Goal: Task Accomplishment & Management: Manage account settings

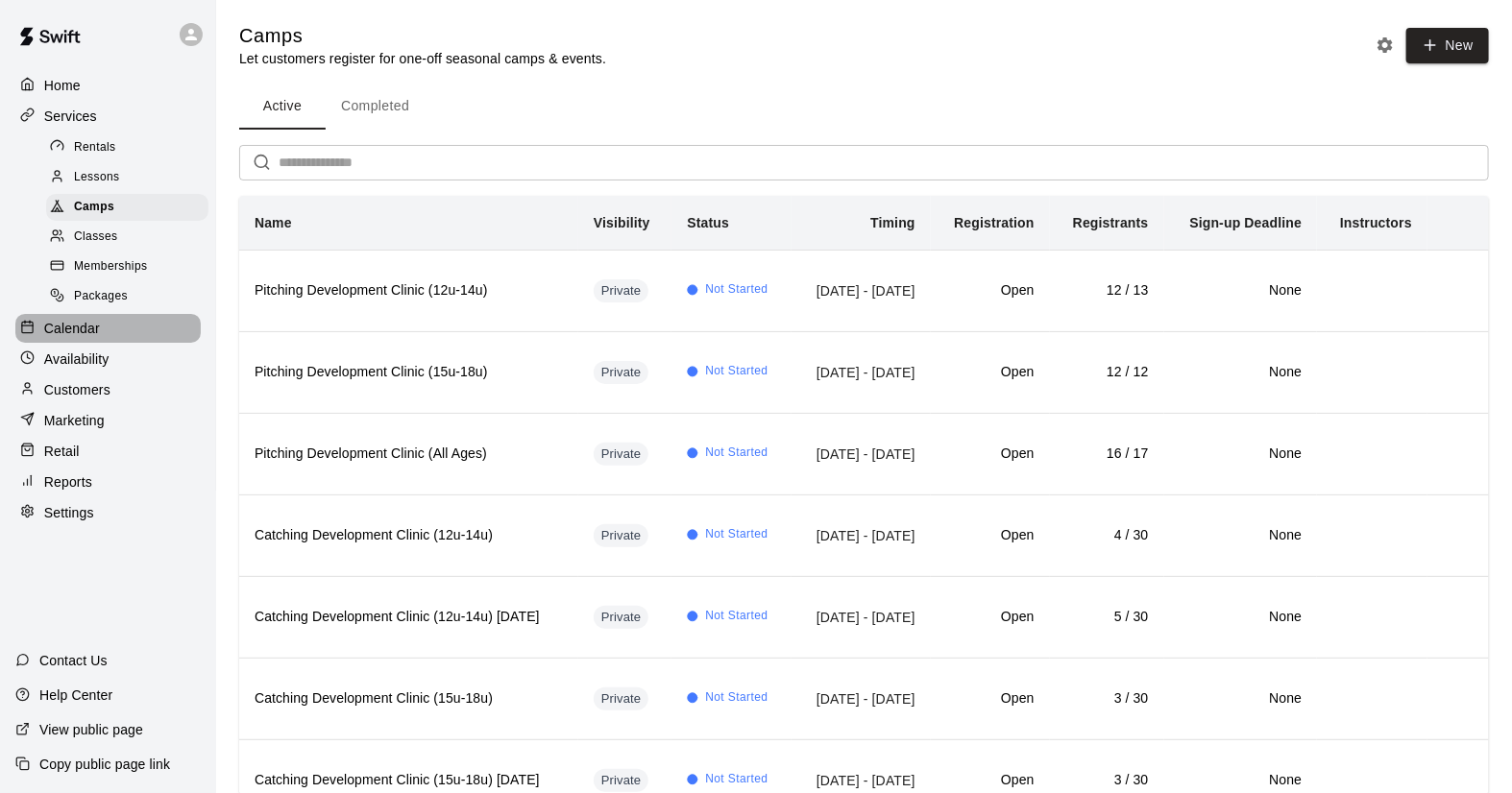
click at [53, 329] on p "Calendar" at bounding box center [72, 328] width 56 height 19
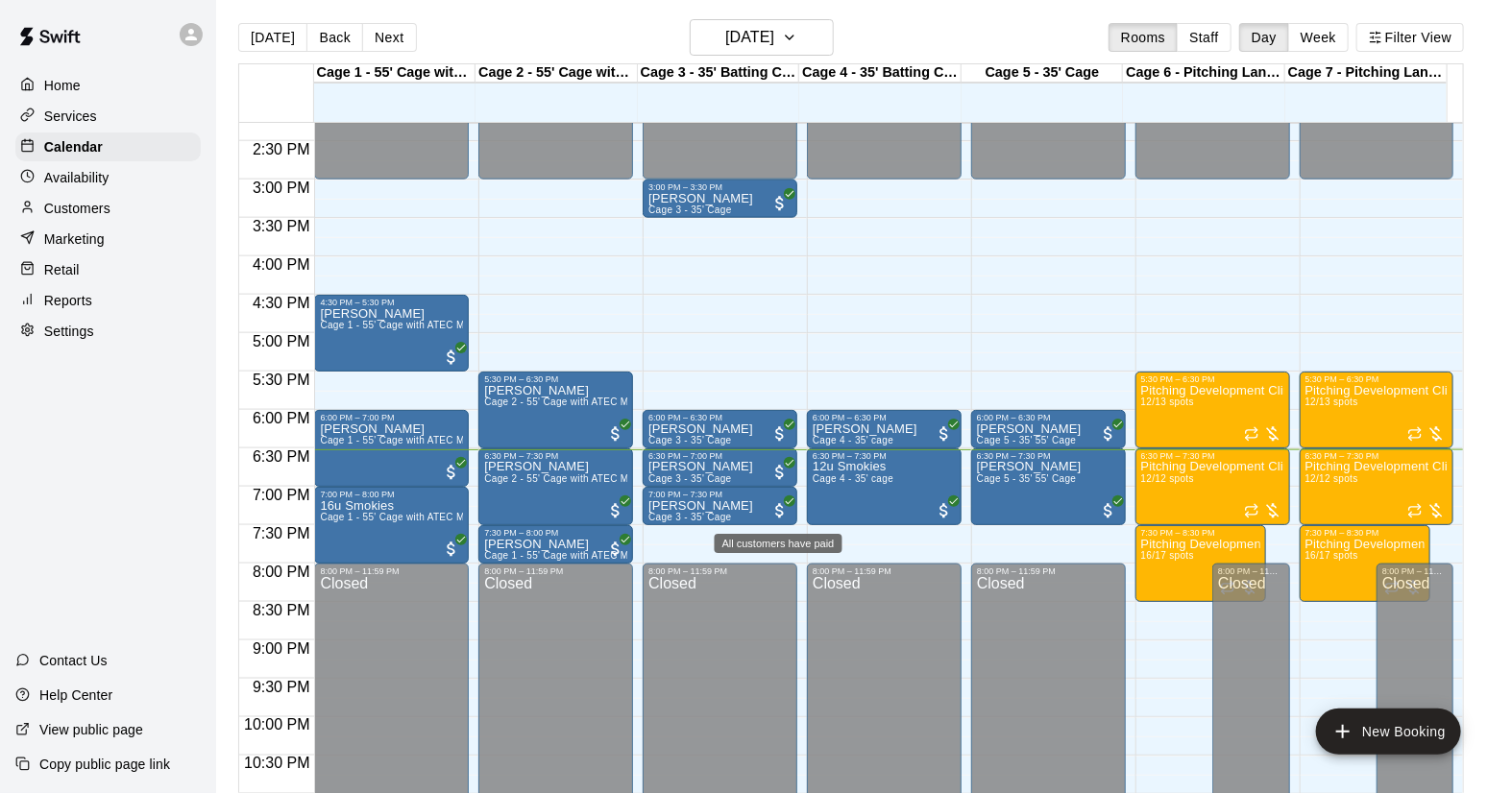
scroll to position [31, 0]
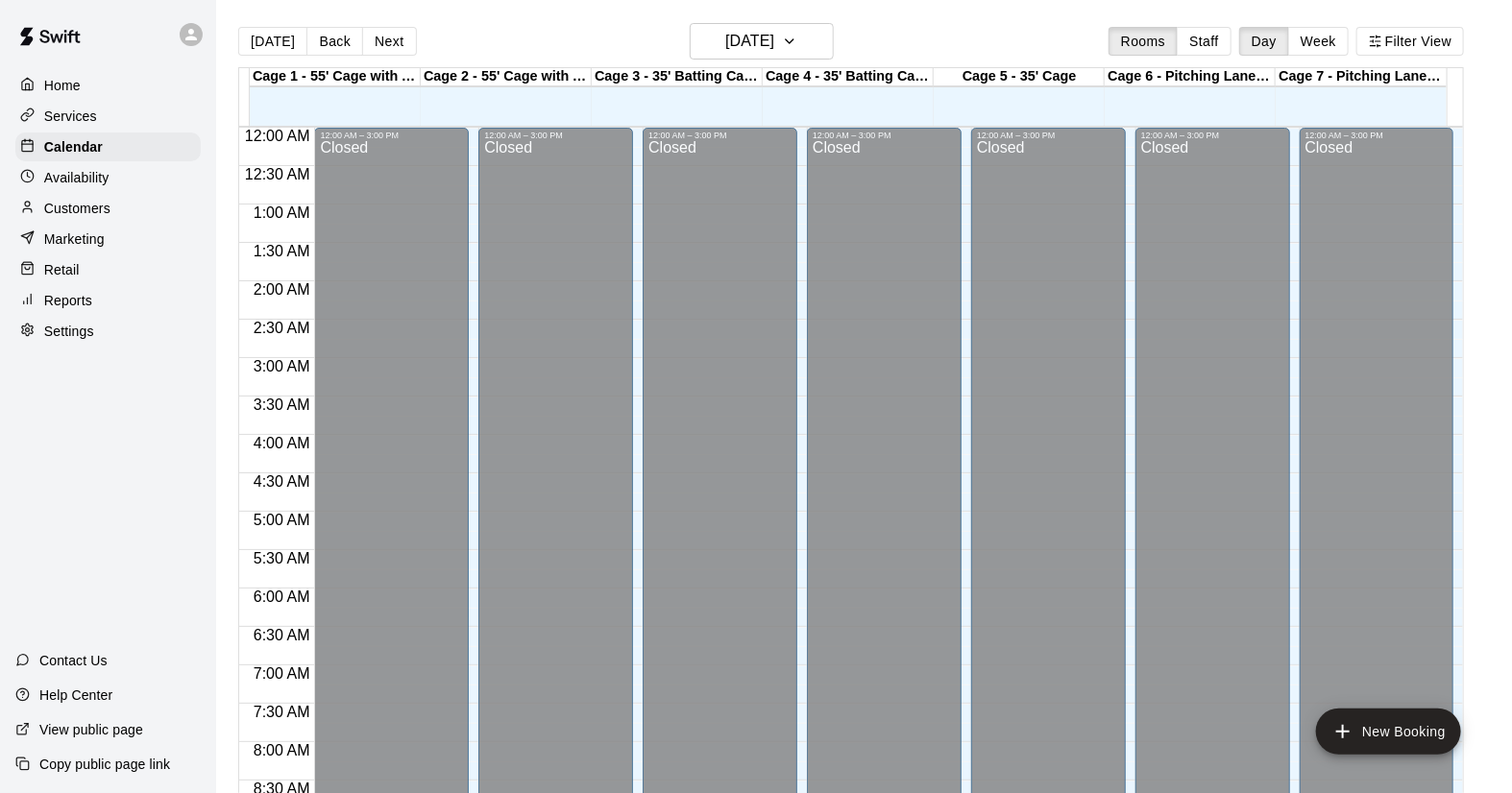
scroll to position [1097, 0]
